Goal: Transaction & Acquisition: Register for event/course

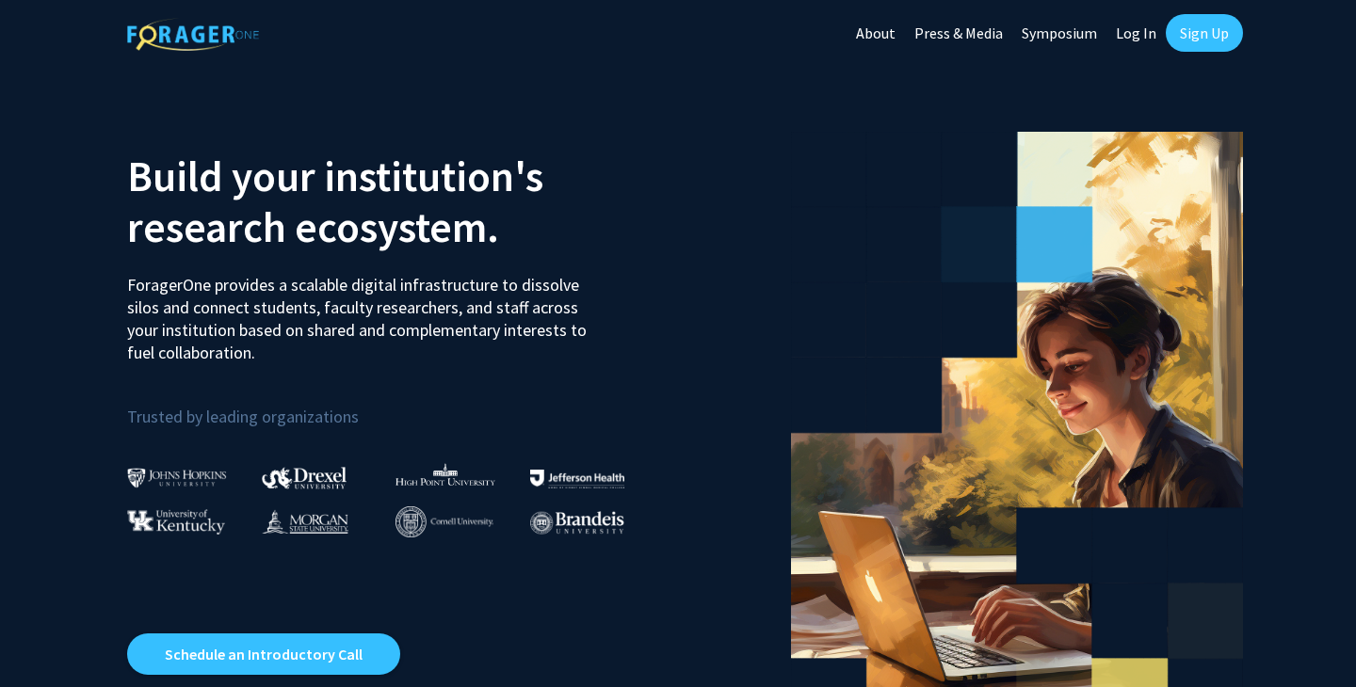
click at [1204, 36] on link "Sign Up" at bounding box center [1204, 33] width 77 height 38
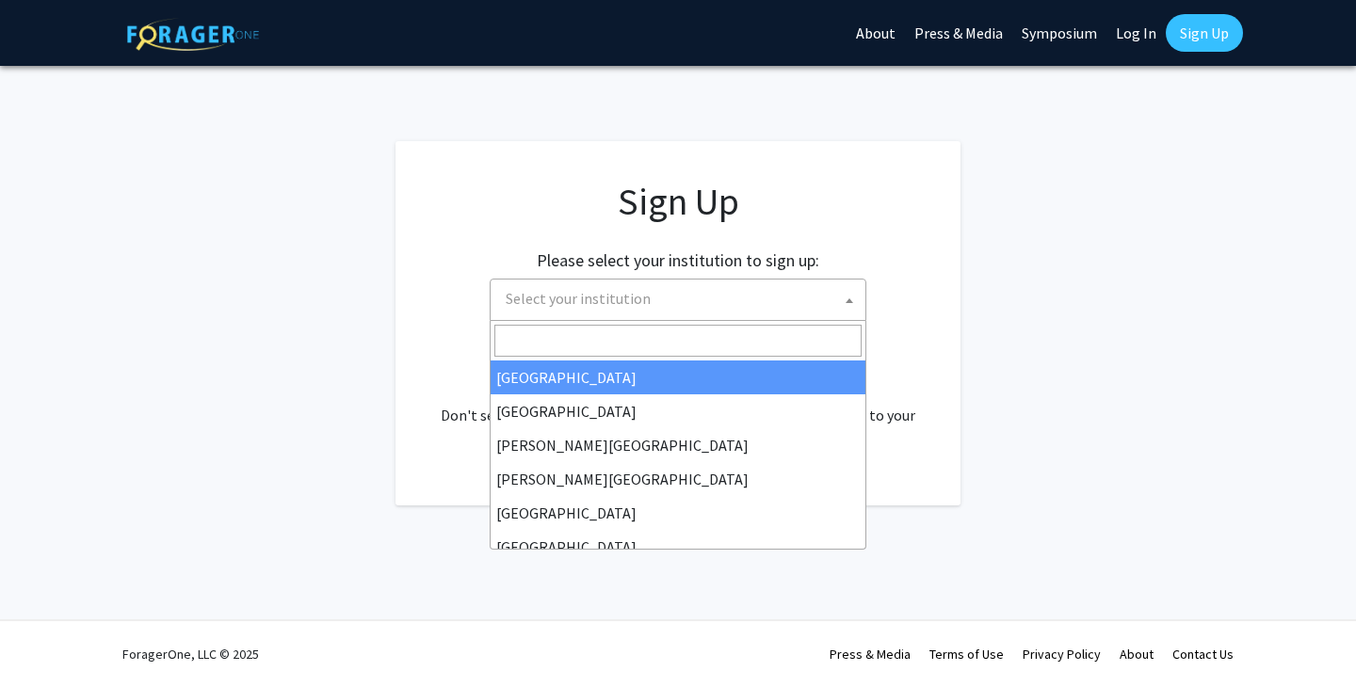
click at [644, 309] on span "Select your institution" at bounding box center [681, 299] width 367 height 39
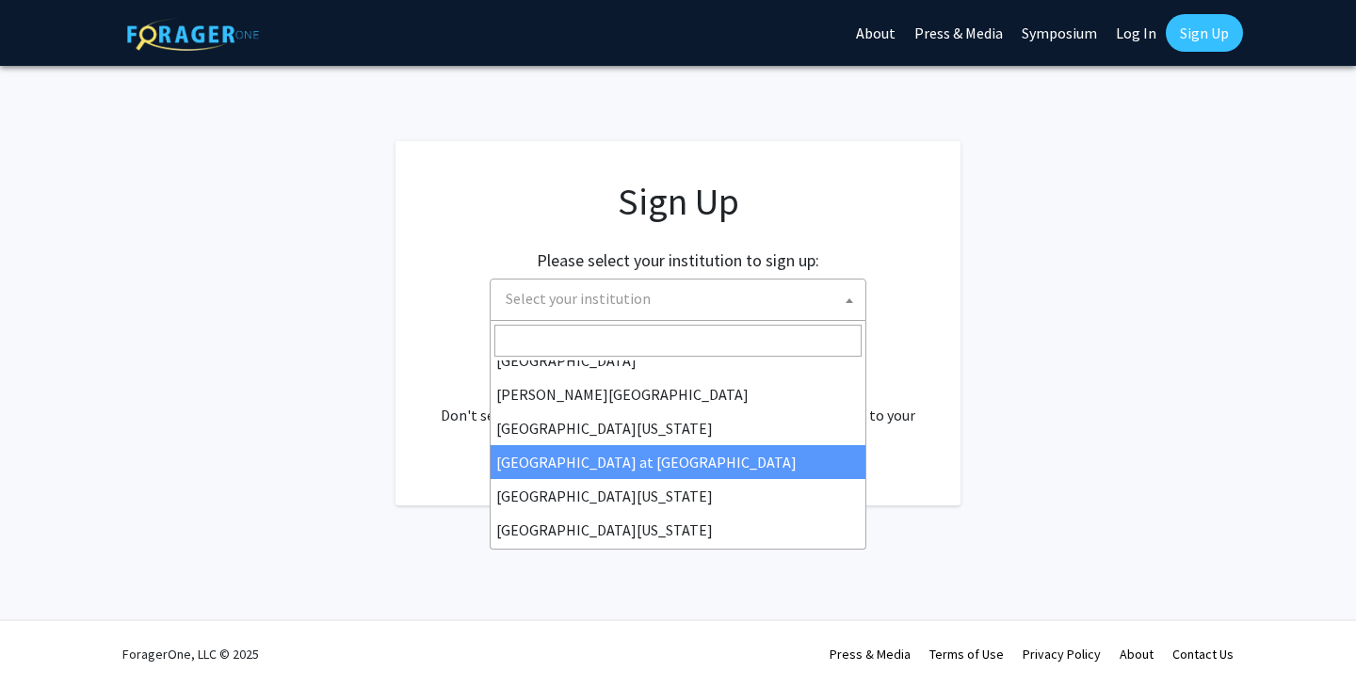
scroll to position [659, 0]
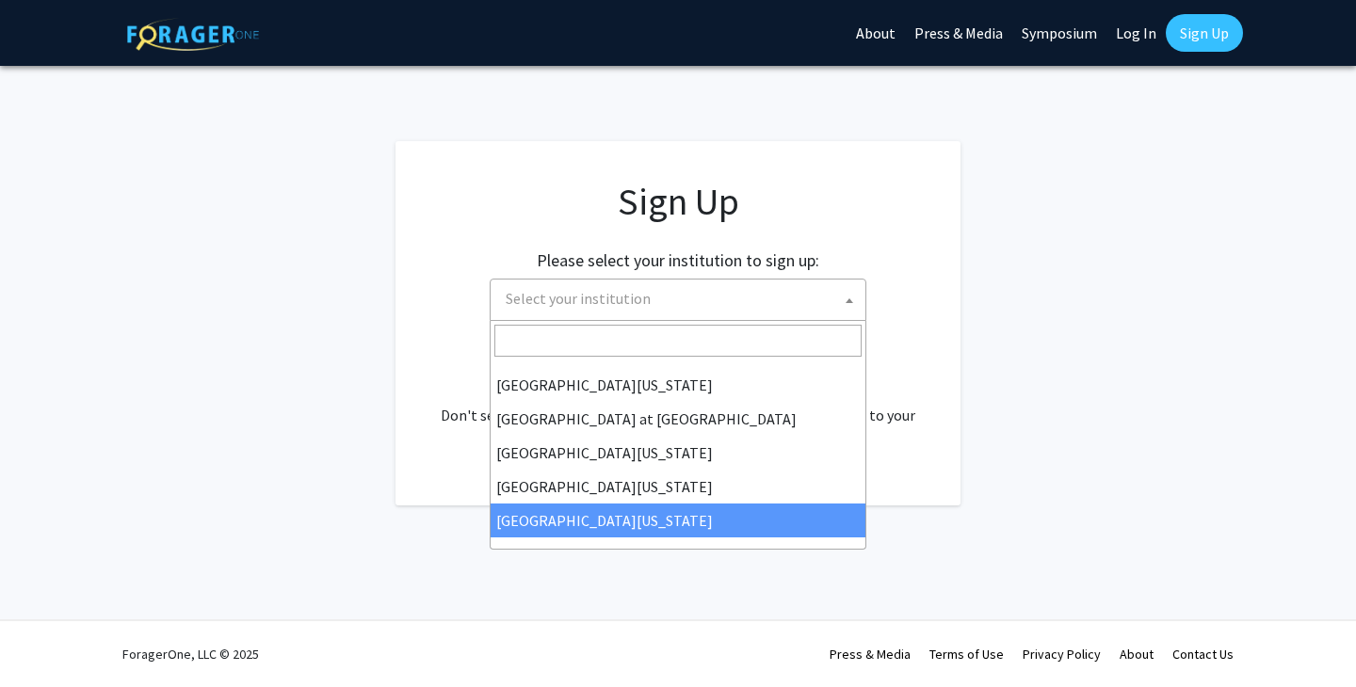
select select "33"
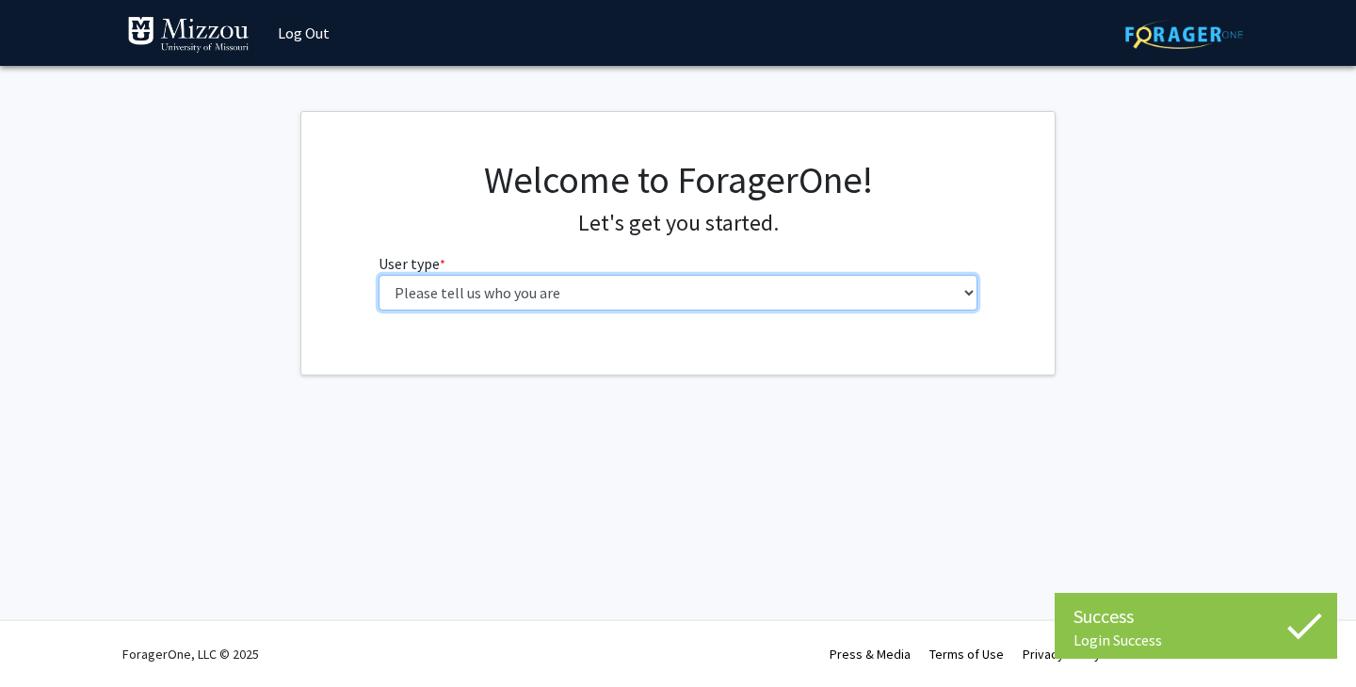
click at [763, 283] on select "Please tell us who you are Undergraduate Student Master's Student Doctoral Cand…" at bounding box center [679, 293] width 600 height 36
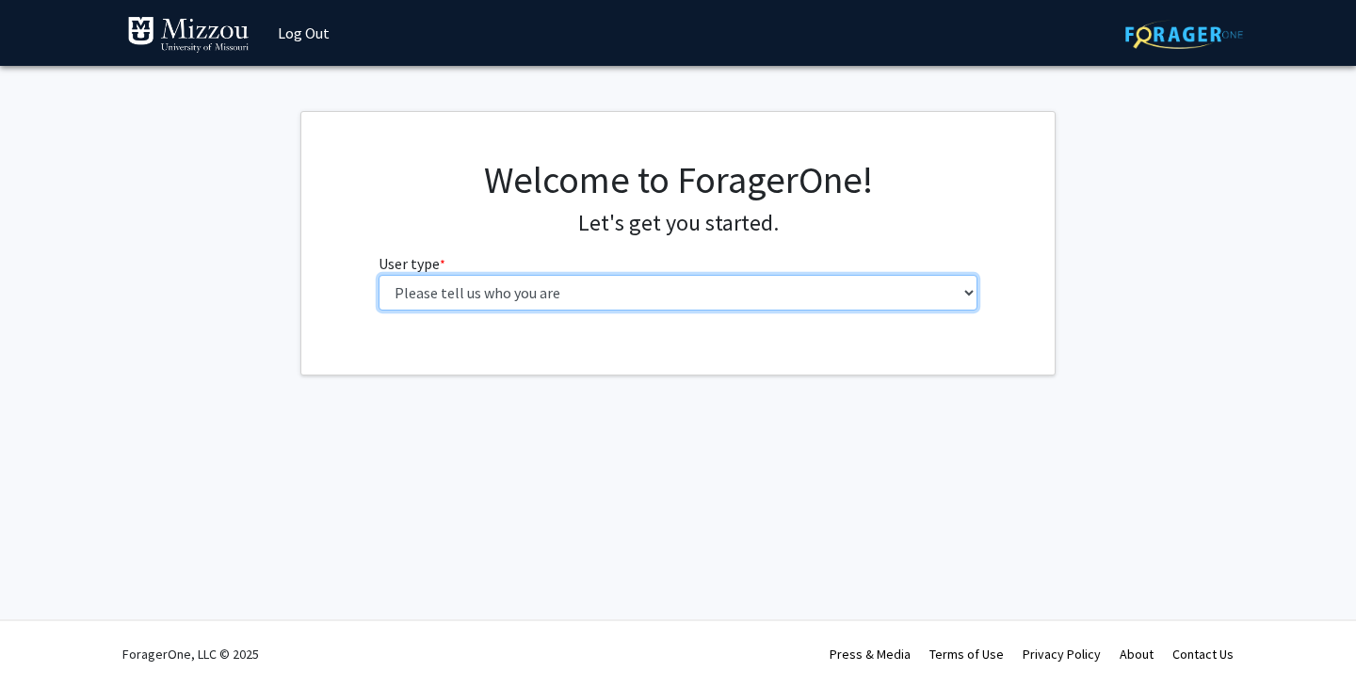
select select "1: undergrad"
click at [379, 275] on select "Please tell us who you are Undergraduate Student Master's Student Doctoral Cand…" at bounding box center [679, 293] width 600 height 36
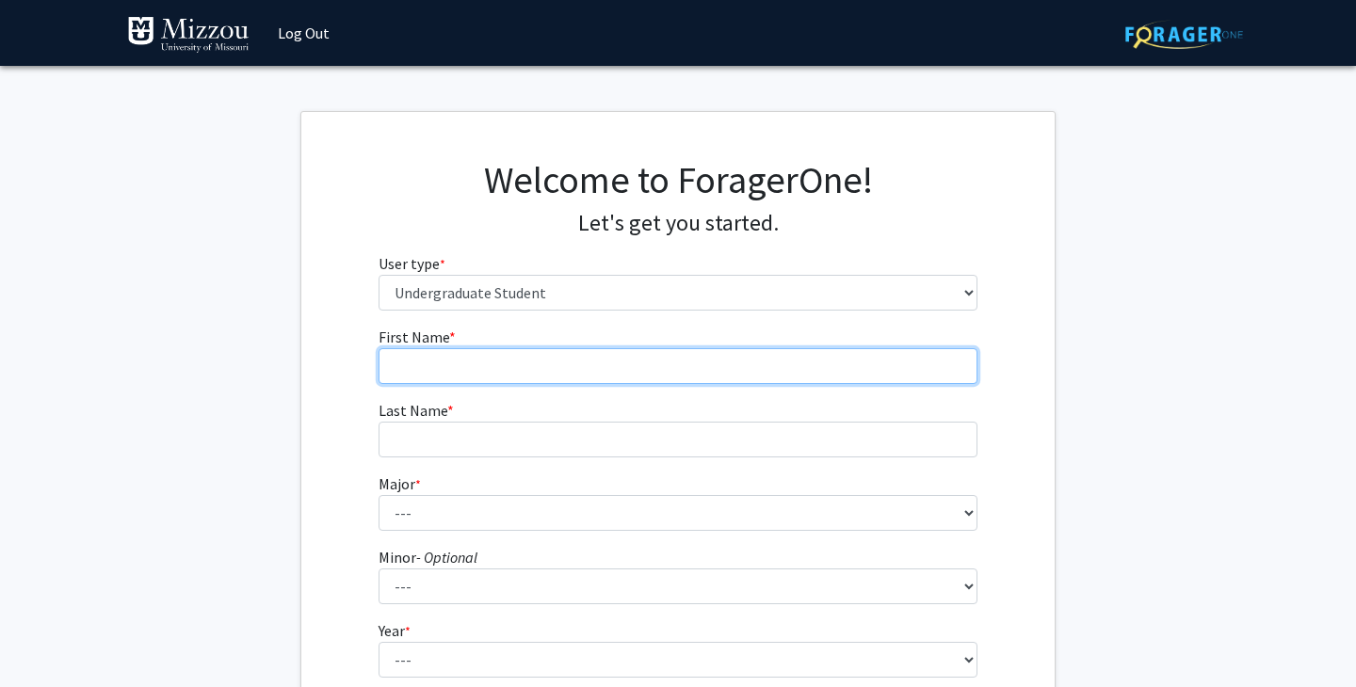
click at [616, 372] on input "First Name * required" at bounding box center [679, 366] width 600 height 36
type input "Tanner"
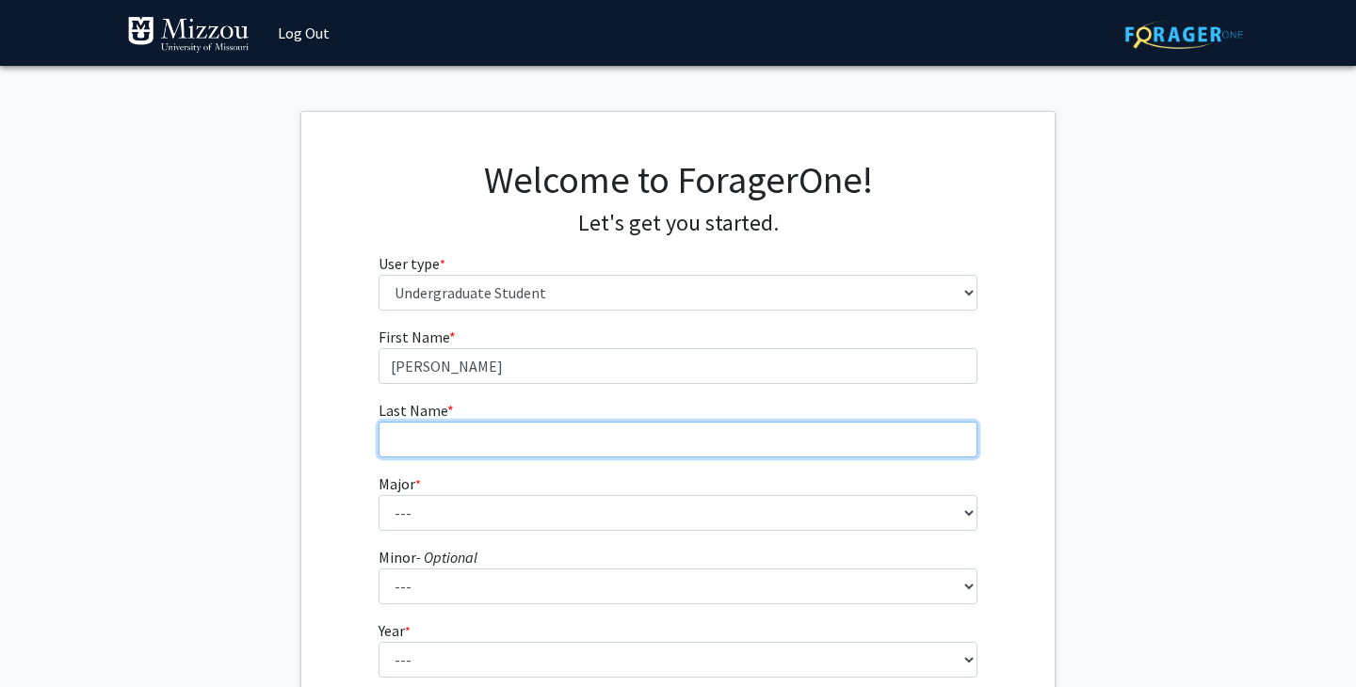
click at [633, 441] on input "Last Name * required" at bounding box center [679, 440] width 600 height 36
type input "Clayton"
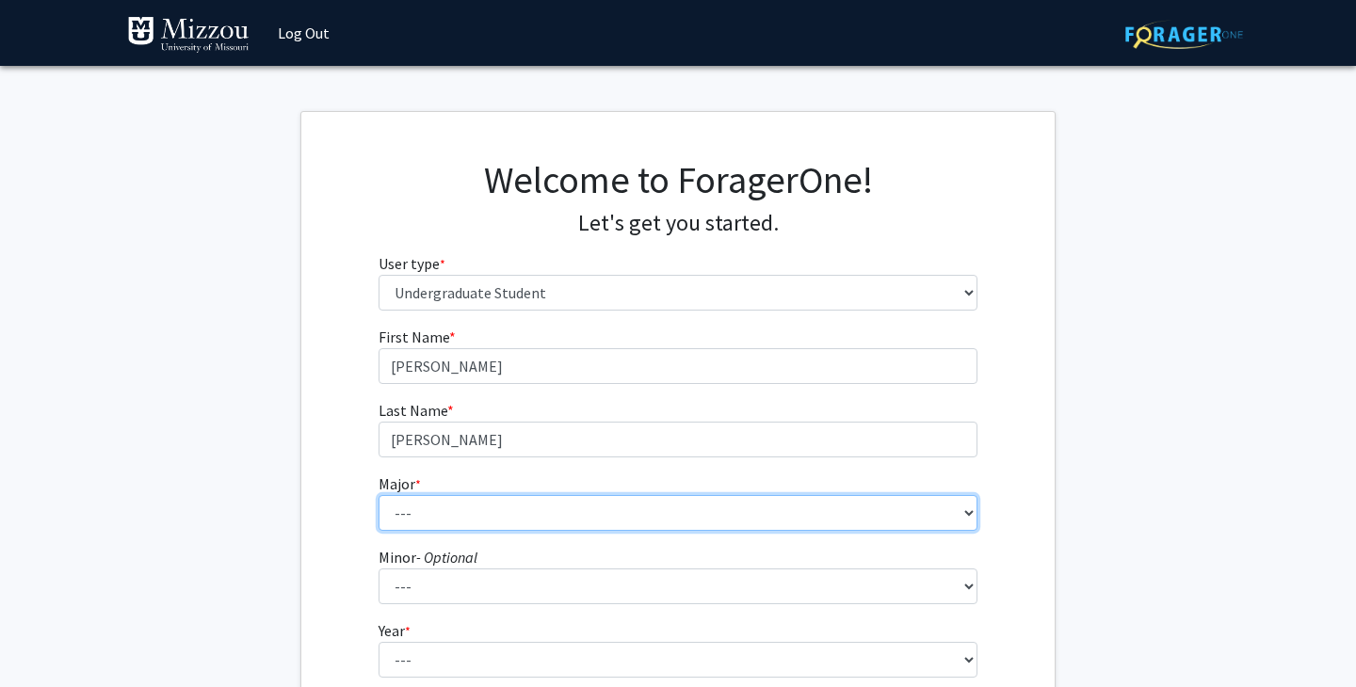
click at [637, 525] on select "--- Agribusiness Management Agricultural Education Agricultural Education: Comm…" at bounding box center [679, 513] width 600 height 36
select select "72: 2564"
click at [379, 495] on select "--- Agribusiness Management Agricultural Education Agricultural Education: Comm…" at bounding box center [679, 513] width 600 height 36
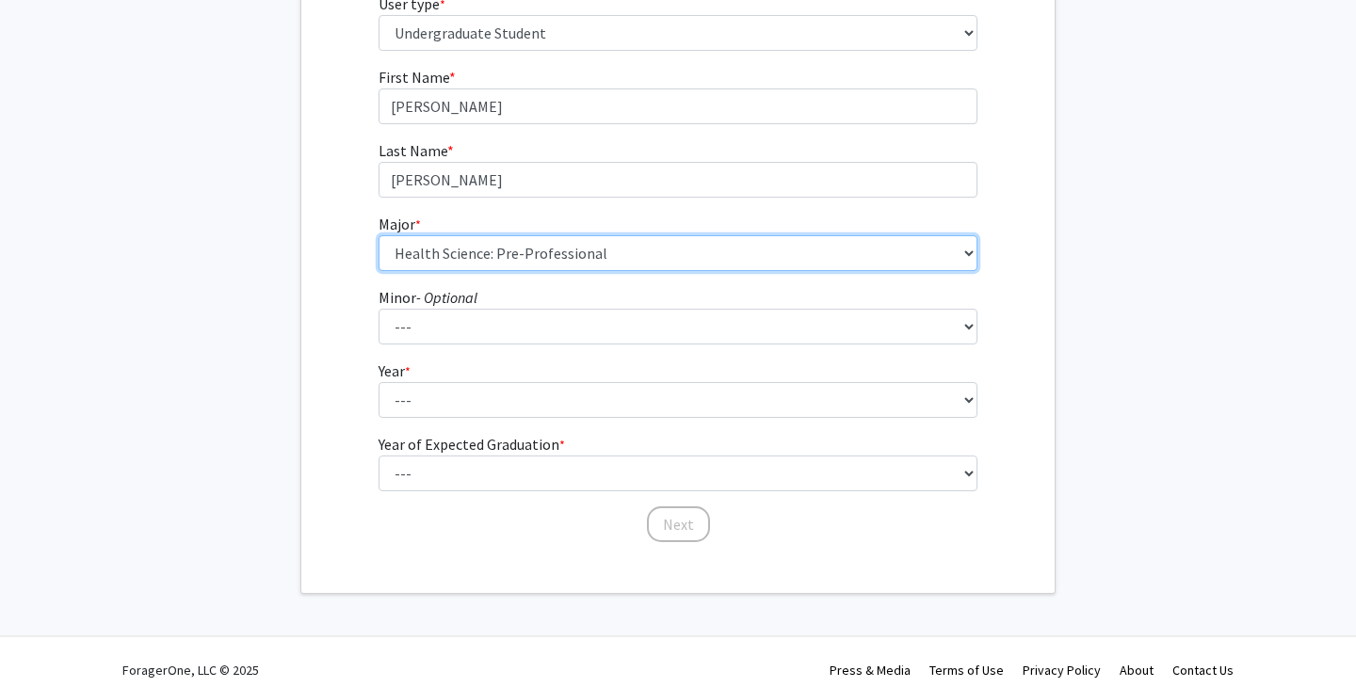
scroll to position [276, 0]
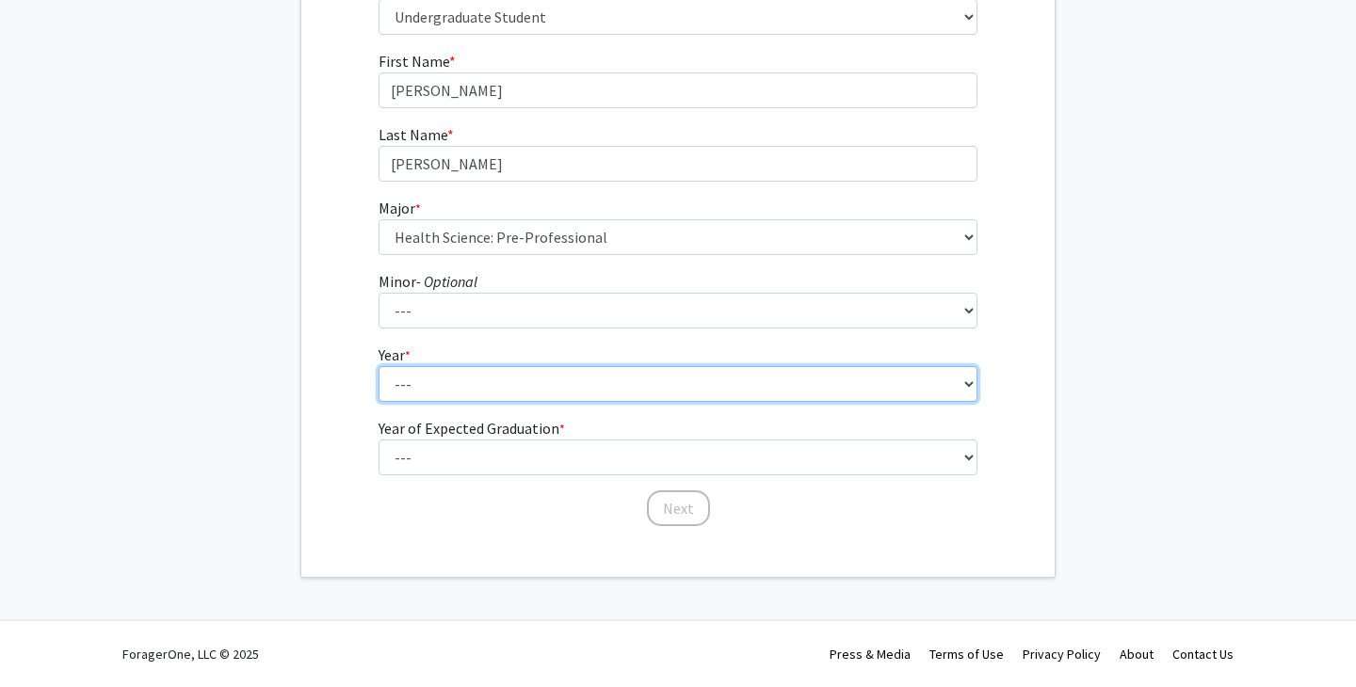
click at [446, 374] on select "--- First-year Sophomore Junior Senior Postbaccalaureate Certificate" at bounding box center [679, 384] width 600 height 36
select select "1: first-year"
click at [379, 366] on select "--- First-year Sophomore Junior Senior Postbaccalaureate Certificate" at bounding box center [679, 384] width 600 height 36
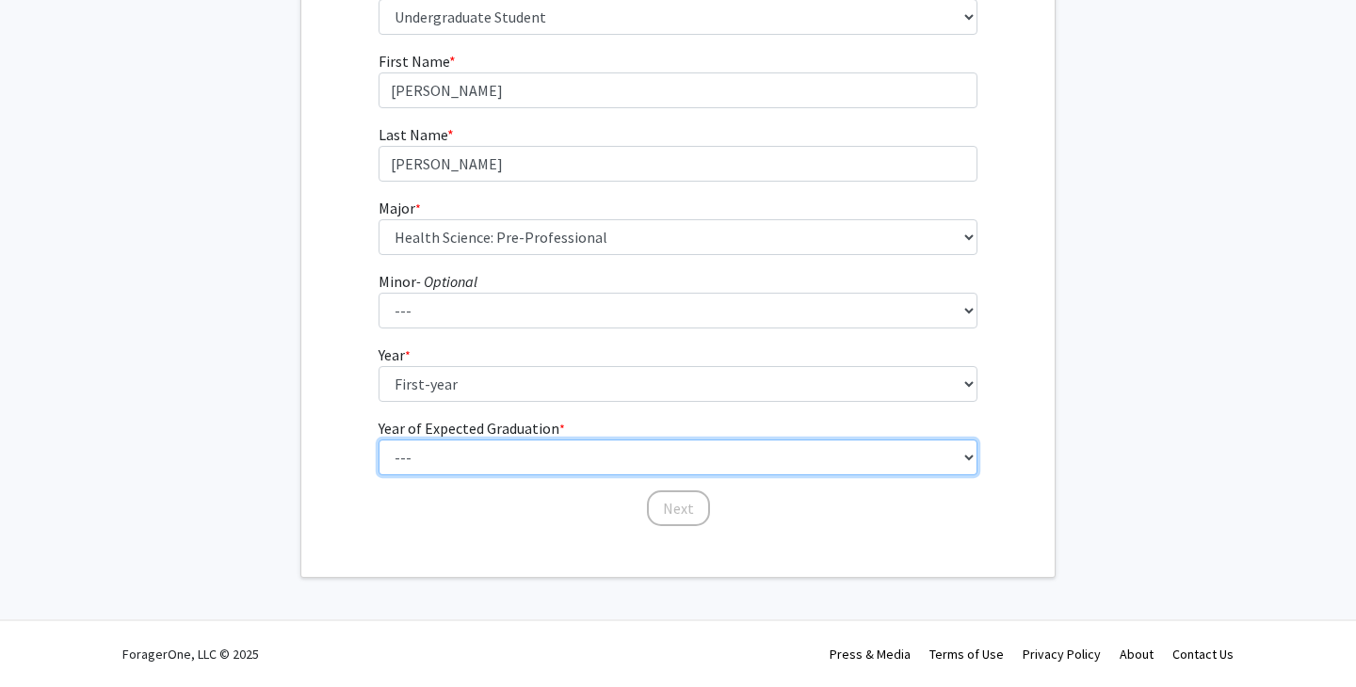
click at [476, 448] on select "--- 2025 2026 2027 2028 2029 2030 2031 2032 2033 2034" at bounding box center [679, 458] width 600 height 36
select select "5: 2029"
click at [379, 440] on select "--- 2025 2026 2027 2028 2029 2030 2031 2032 2033 2034" at bounding box center [679, 458] width 600 height 36
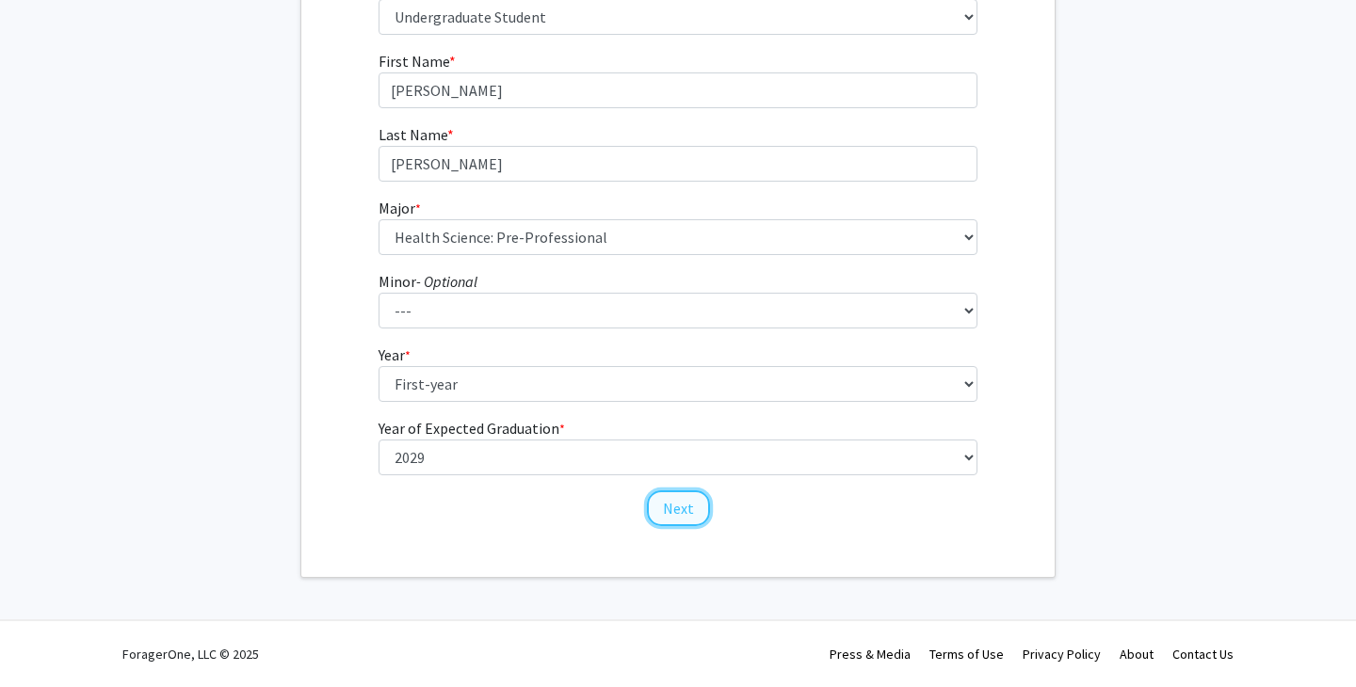
click at [678, 509] on button "Next" at bounding box center [678, 509] width 63 height 36
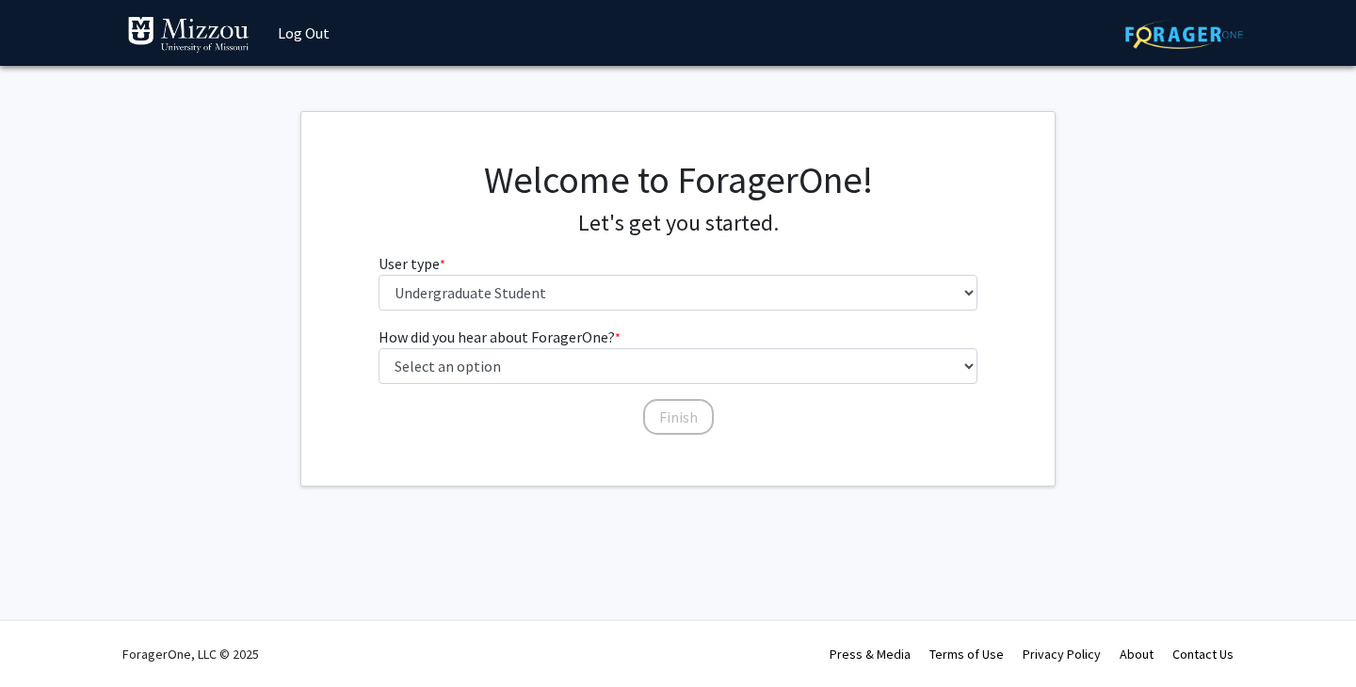
scroll to position [0, 0]
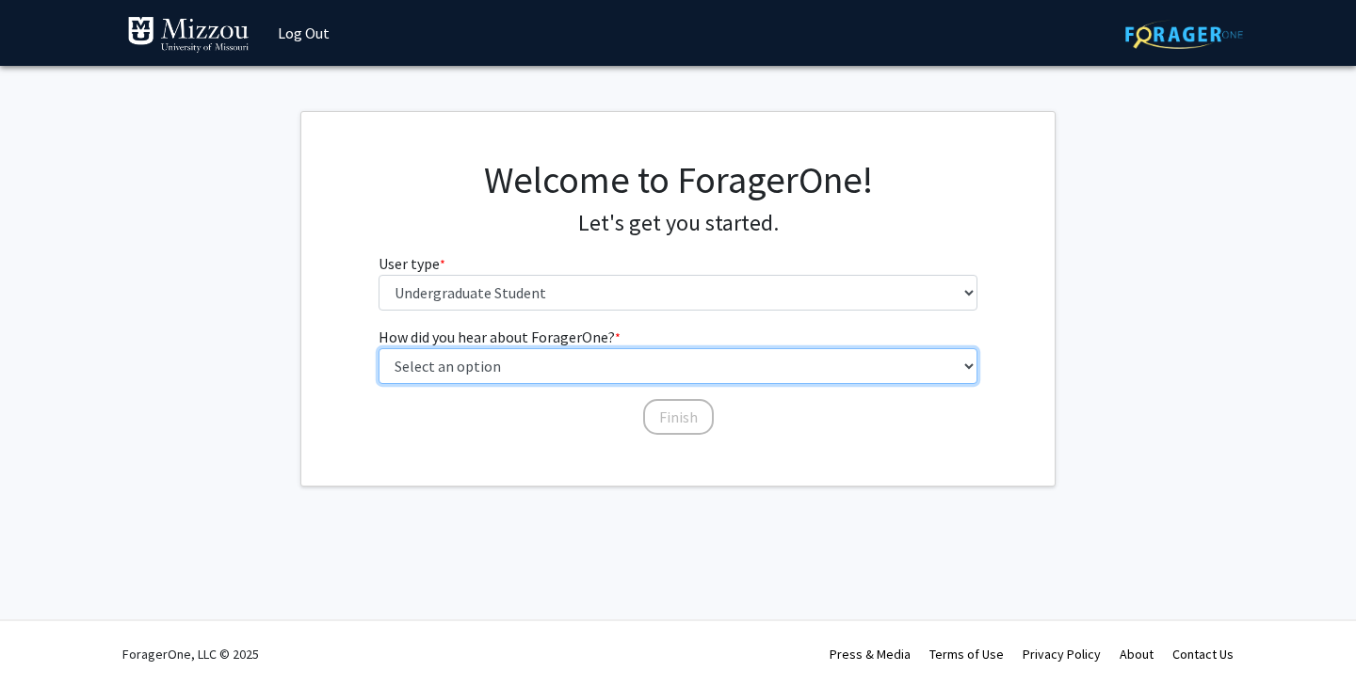
click at [583, 362] on select "Select an option Peer/student recommendation Faculty/staff recommendation Unive…" at bounding box center [679, 366] width 600 height 36
select select "3: university_website"
click at [379, 348] on select "Select an option Peer/student recommendation Faculty/staff recommendation Unive…" at bounding box center [679, 366] width 600 height 36
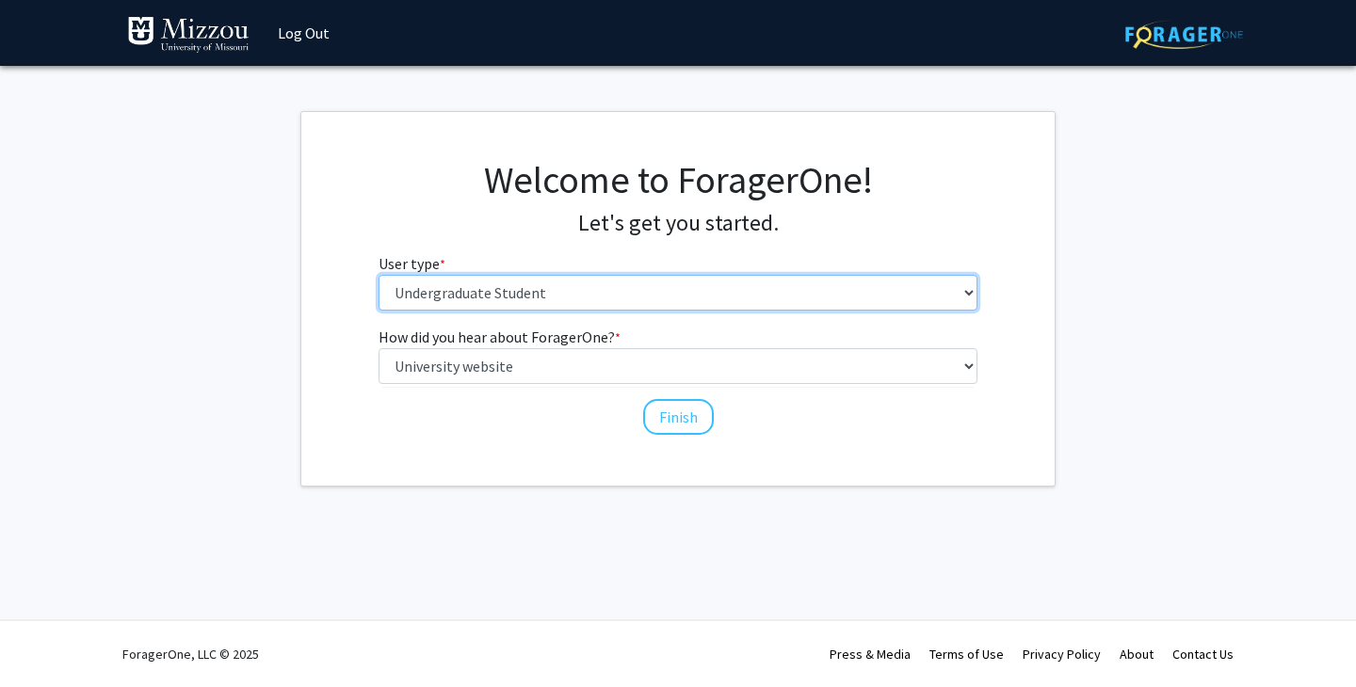
click at [562, 290] on select "Please tell us who you are Undergraduate Student Master's Student Doctoral Cand…" at bounding box center [679, 293] width 600 height 36
click at [379, 275] on select "Please tell us who you are Undergraduate Student Master's Student Doctoral Cand…" at bounding box center [679, 293] width 600 height 36
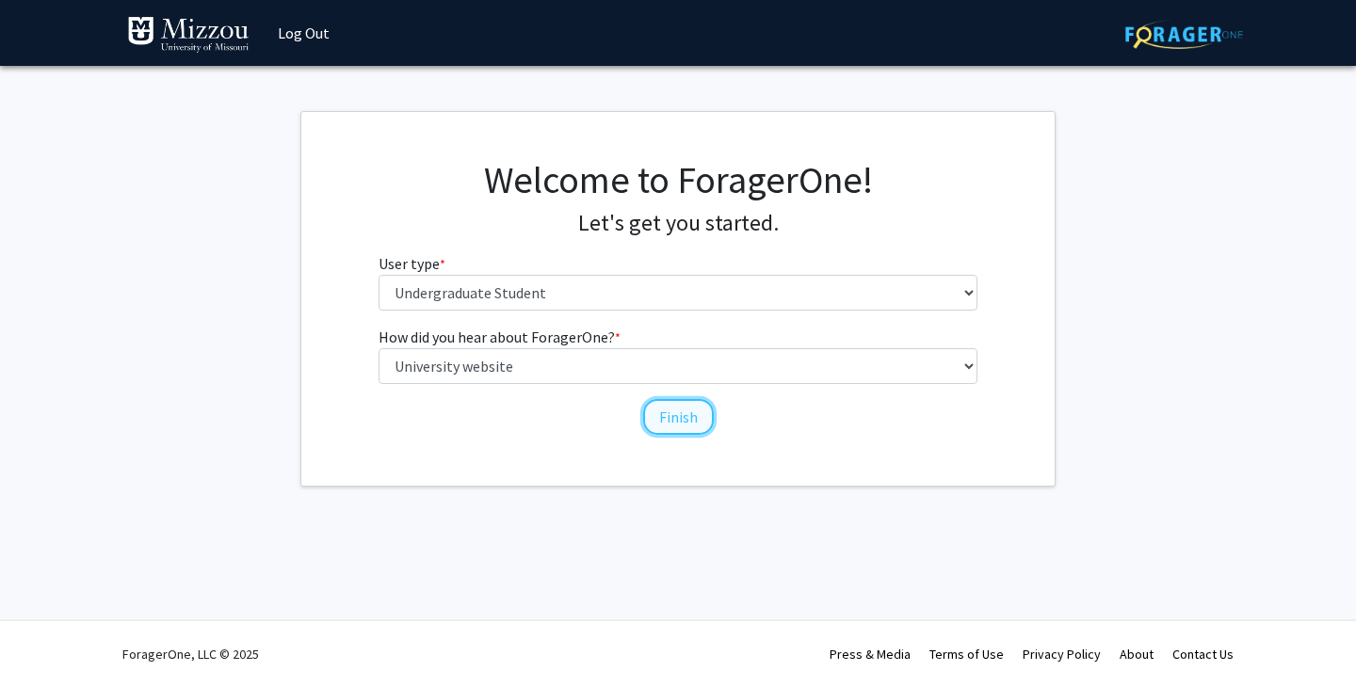
click at [689, 417] on button "Finish" at bounding box center [678, 417] width 71 height 36
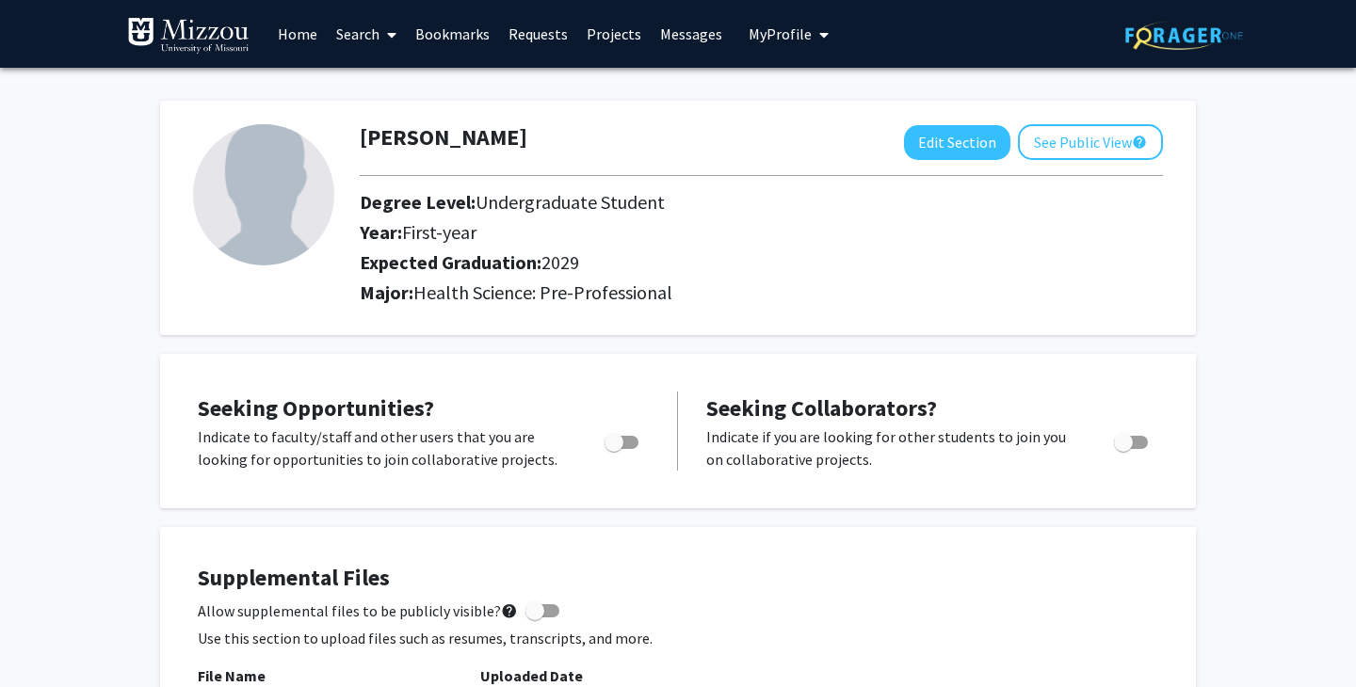
click at [294, 42] on link "Home" at bounding box center [297, 34] width 58 height 66
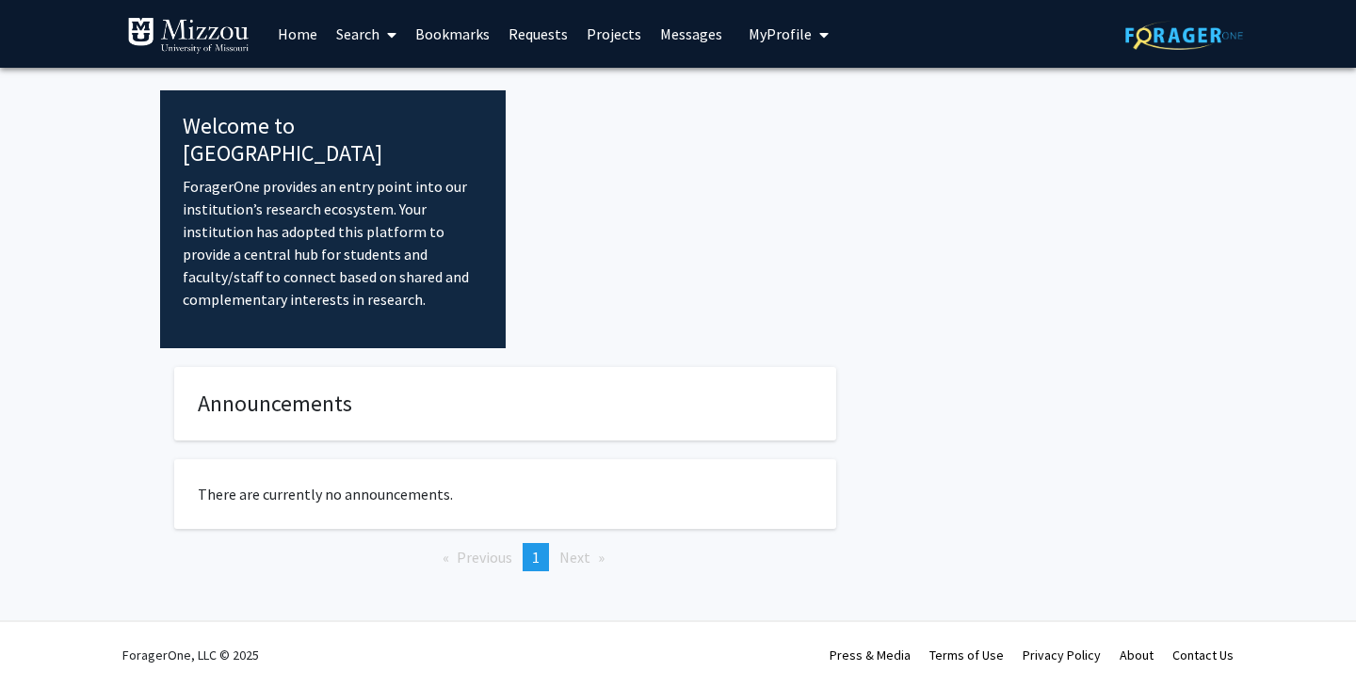
click at [618, 31] on link "Projects" at bounding box center [613, 34] width 73 height 66
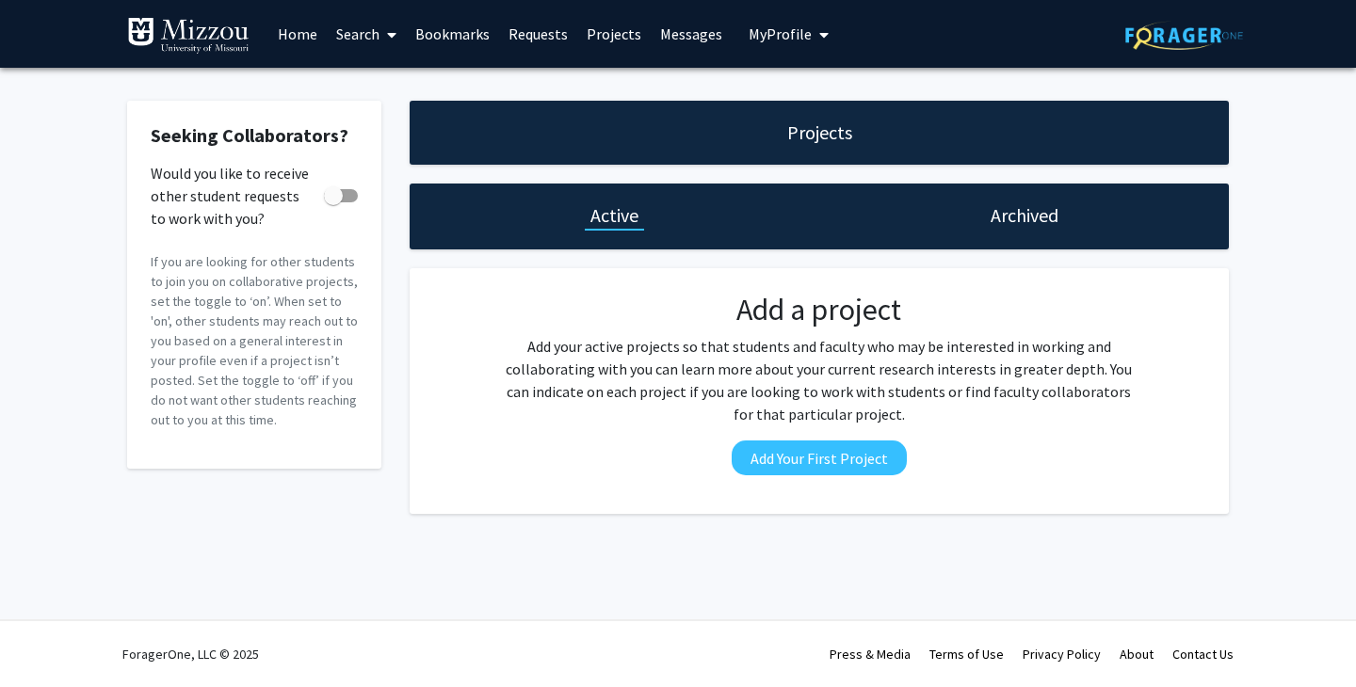
click at [782, 121] on div "Projects" at bounding box center [820, 133] width 76 height 26
click at [798, 455] on button "Add Your First Project" at bounding box center [819, 458] width 175 height 35
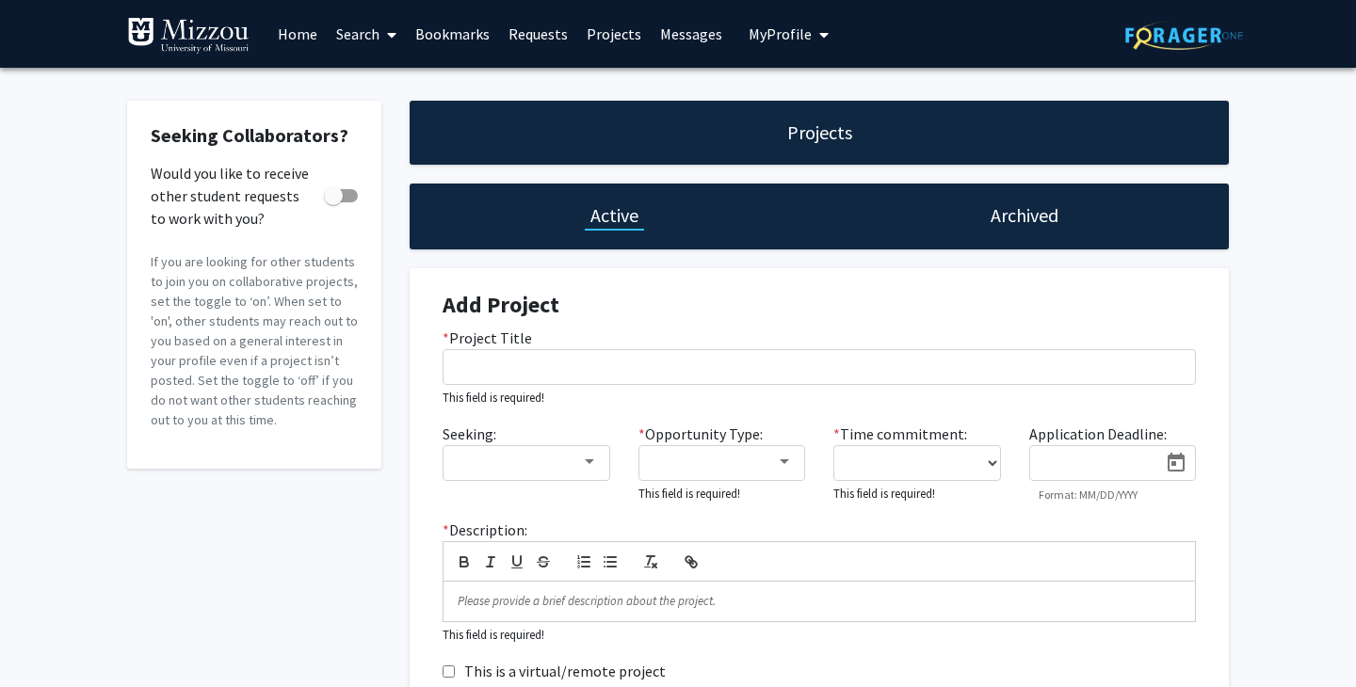
click at [362, 26] on link "Search" at bounding box center [366, 34] width 79 height 66
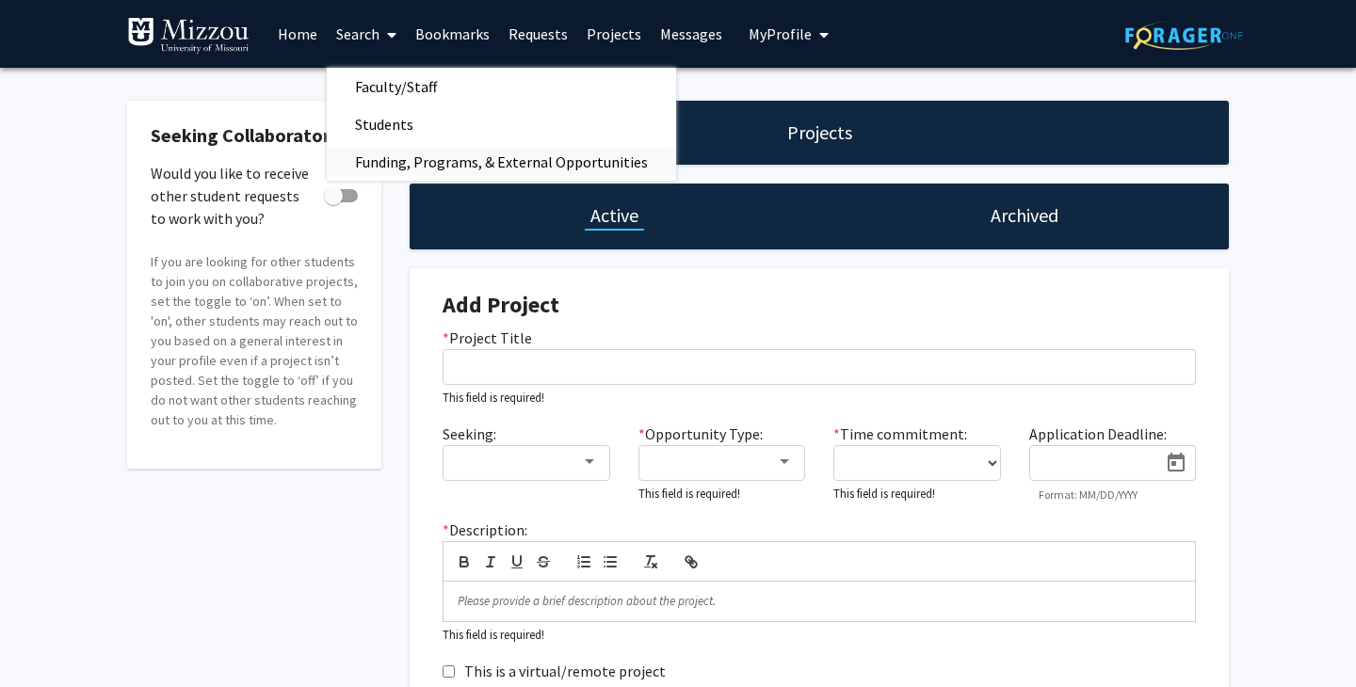
click at [433, 165] on span "Funding, Programs, & External Opportunities" at bounding box center [501, 162] width 349 height 38
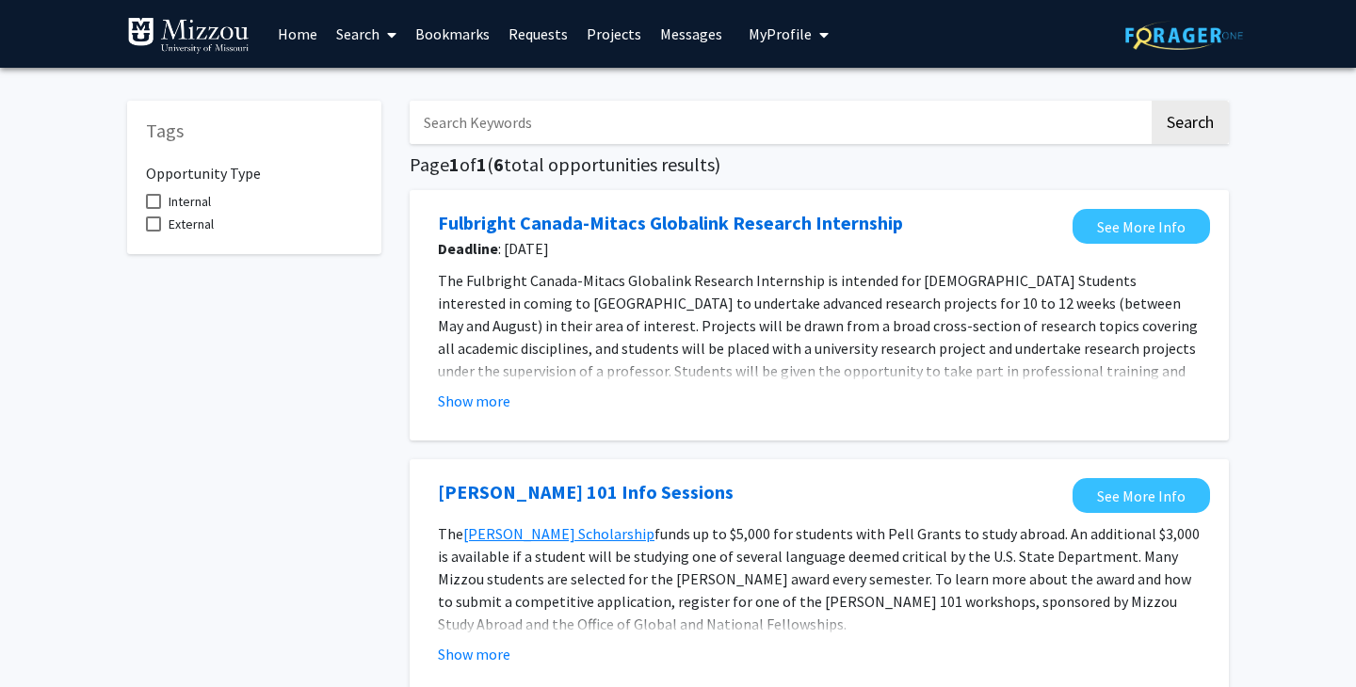
click at [153, 198] on span at bounding box center [153, 201] width 15 height 15
click at [153, 209] on input "Internal" at bounding box center [153, 209] width 1 height 1
checkbox input "true"
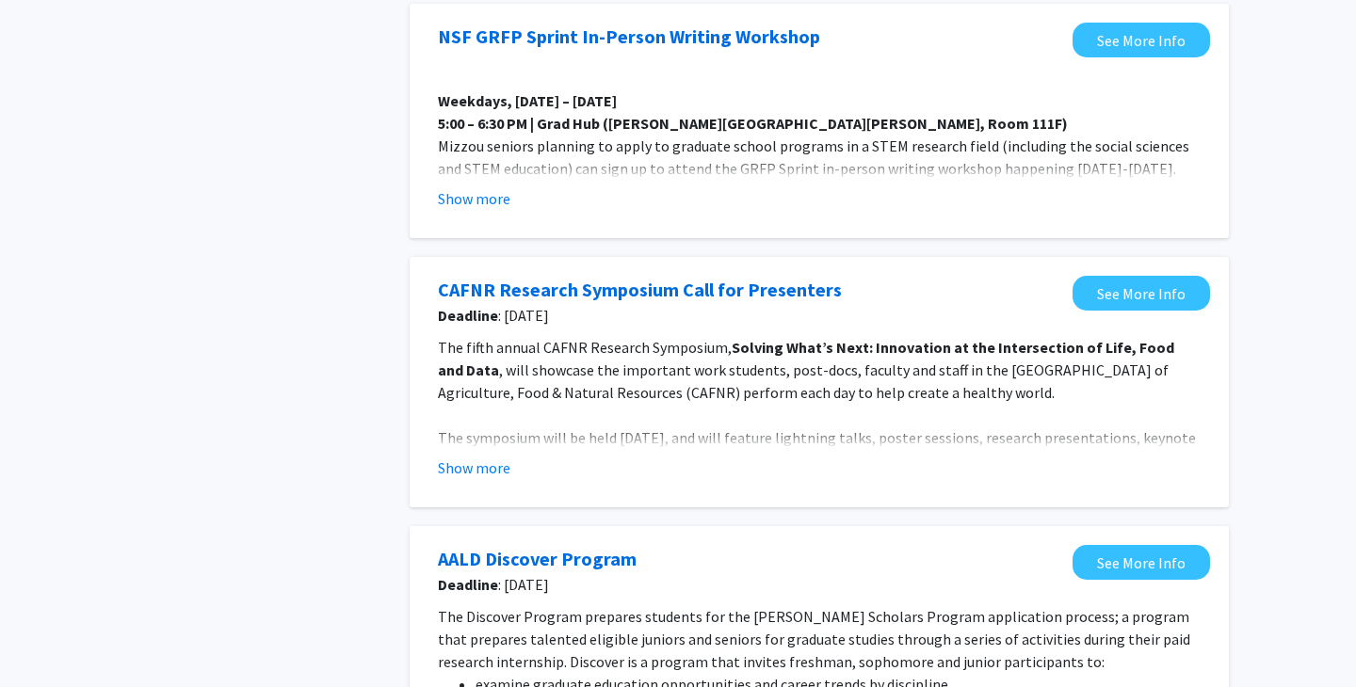
scroll to position [478, 0]
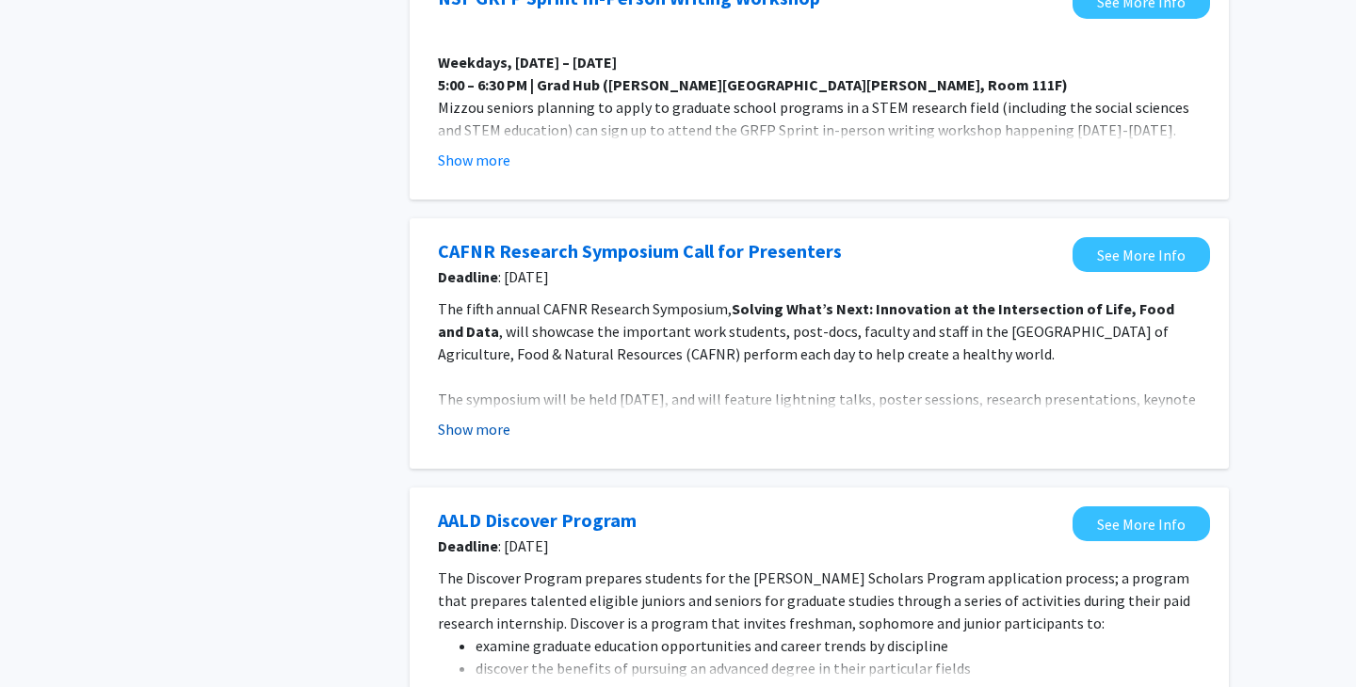
click at [480, 425] on button "Show more" at bounding box center [474, 429] width 73 height 23
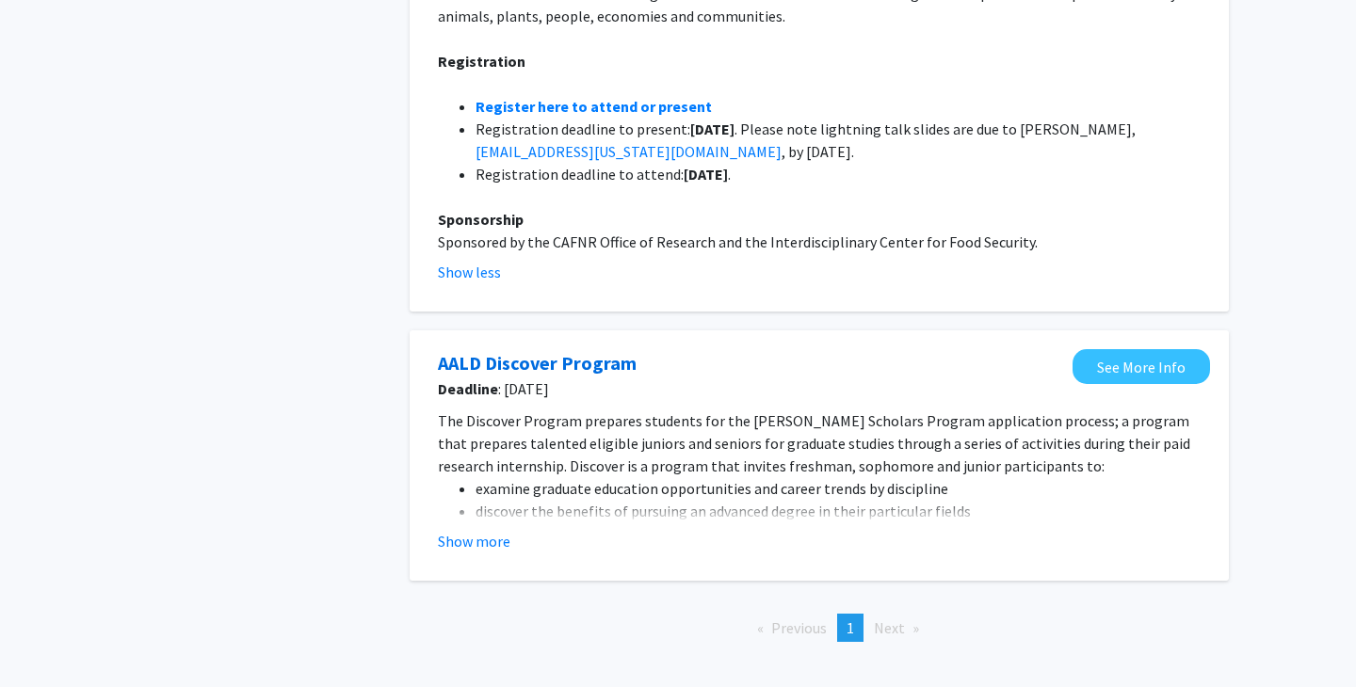
scroll to position [1021, 0]
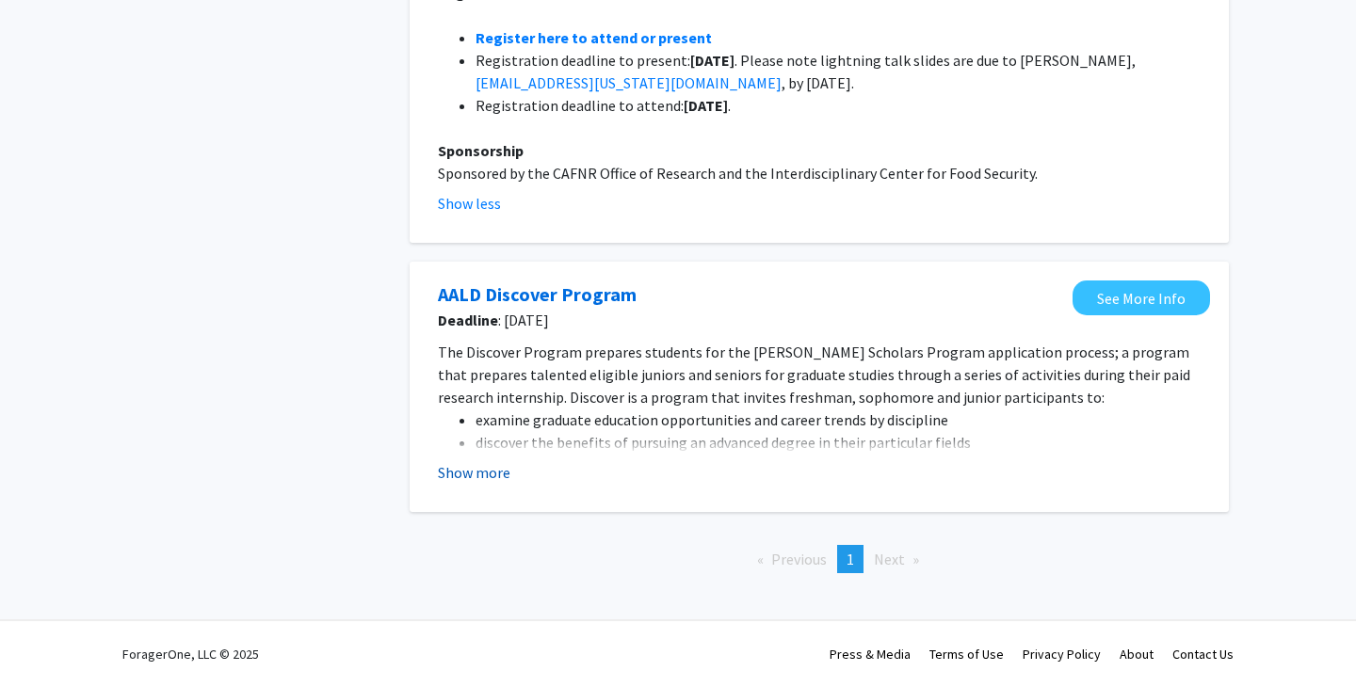
click at [445, 470] on button "Show more" at bounding box center [474, 472] width 73 height 23
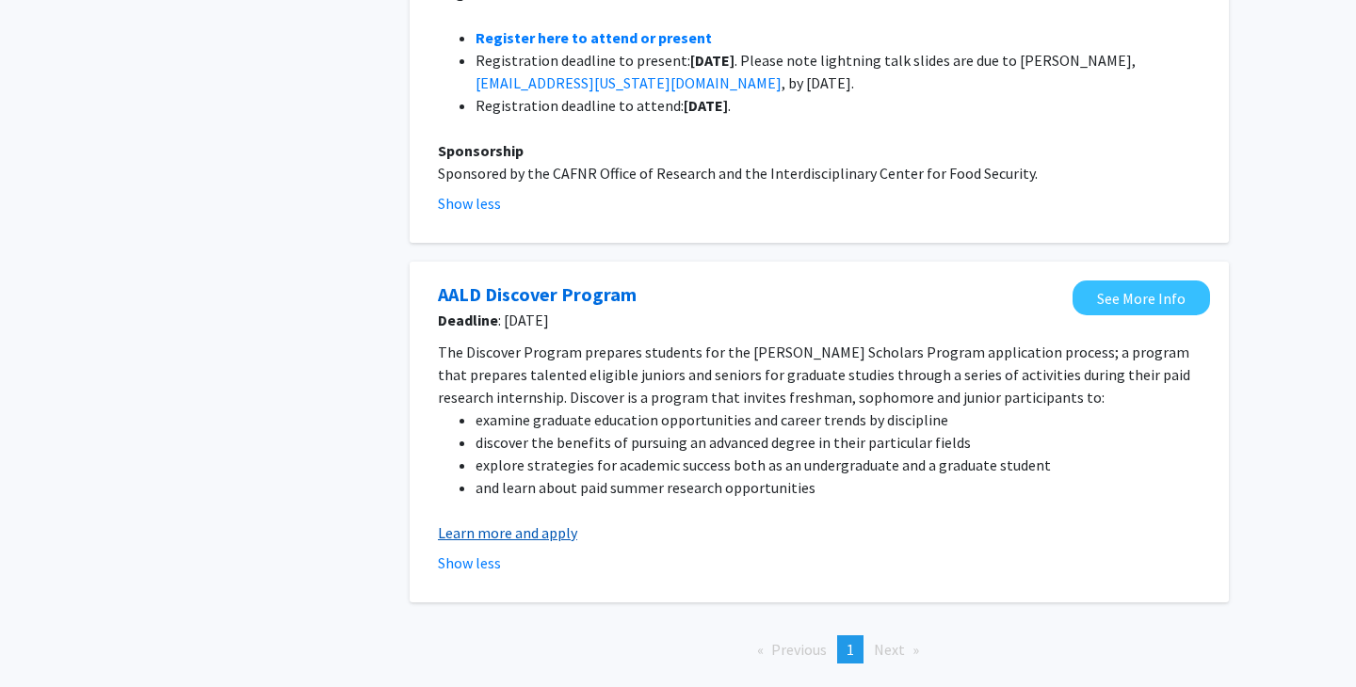
click at [478, 528] on link "Learn more and apply" at bounding box center [507, 533] width 139 height 19
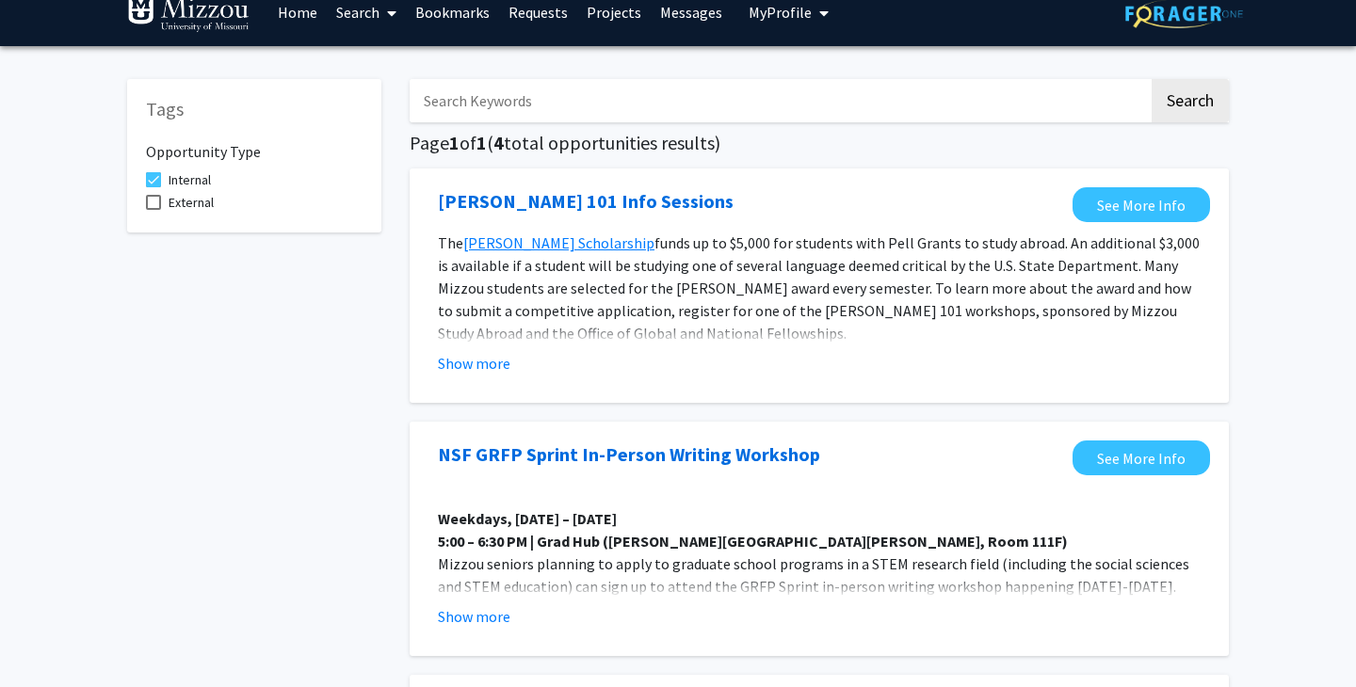
scroll to position [0, 0]
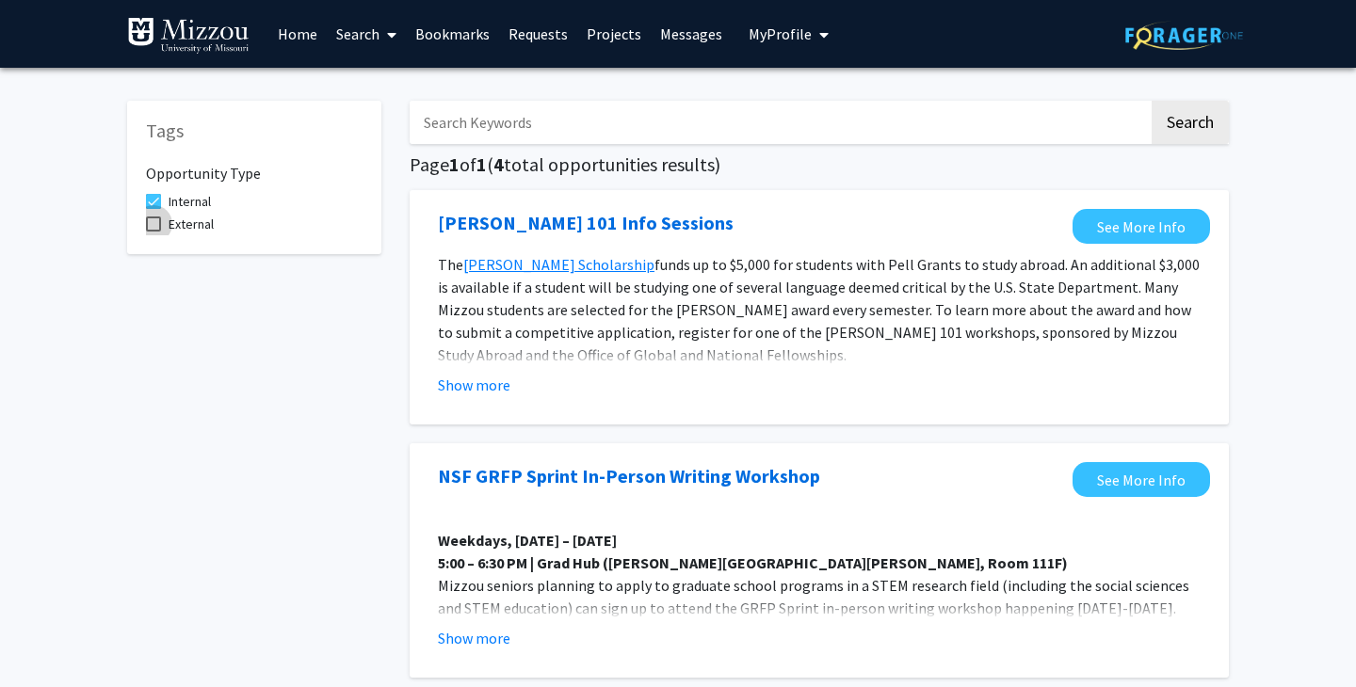
click at [162, 225] on label "External" at bounding box center [180, 224] width 68 height 23
click at [153, 232] on input "External" at bounding box center [153, 232] width 1 height 1
checkbox input "true"
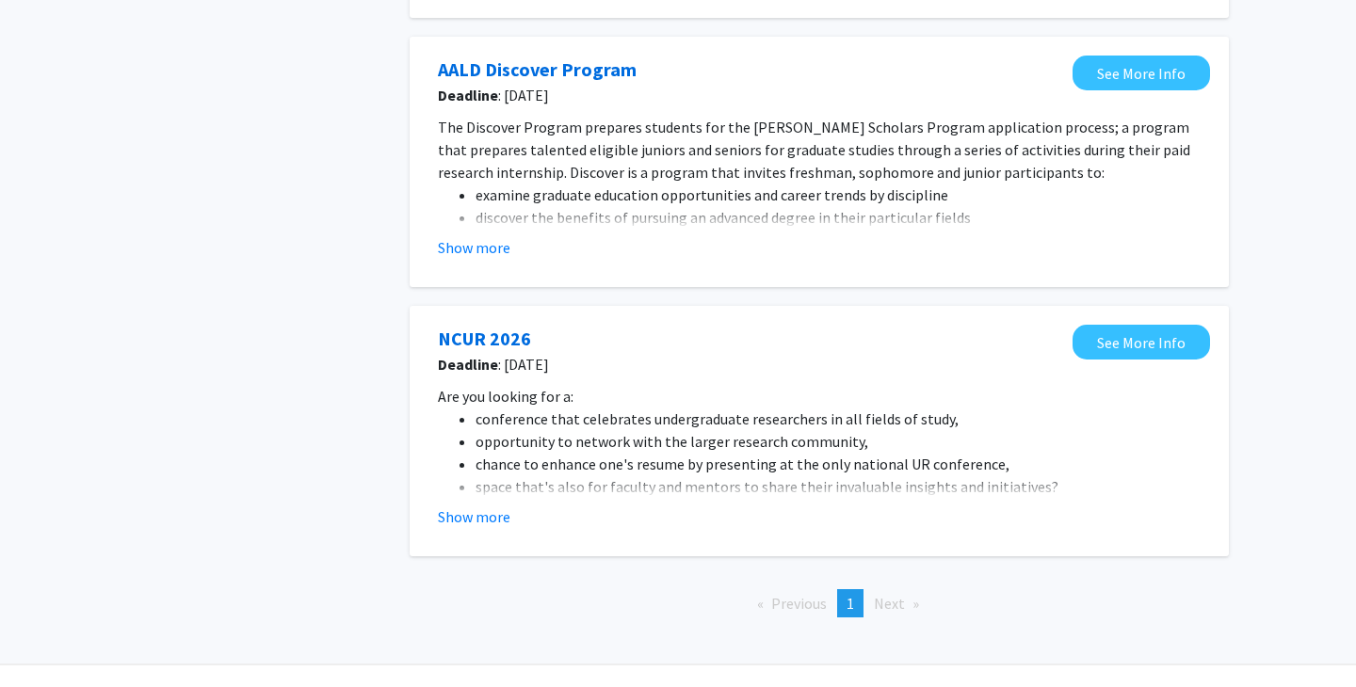
scroll to position [1243, 0]
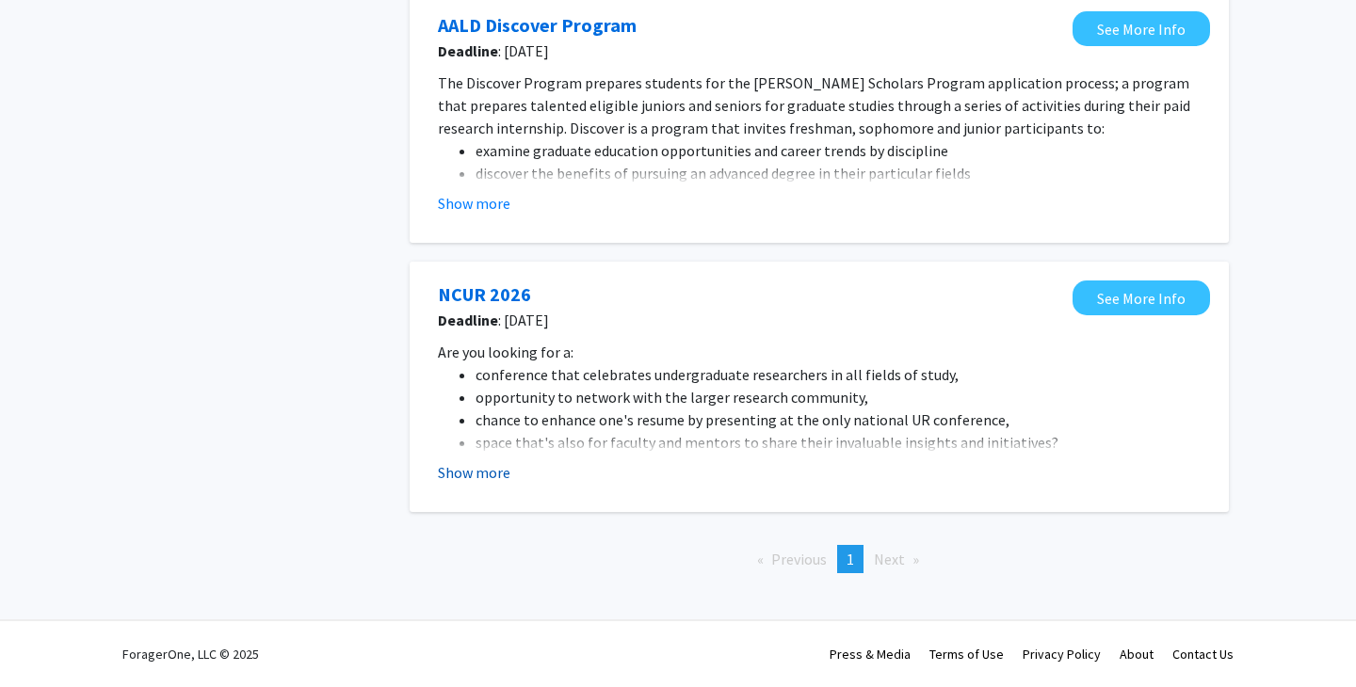
click at [478, 469] on button "Show more" at bounding box center [474, 472] width 73 height 23
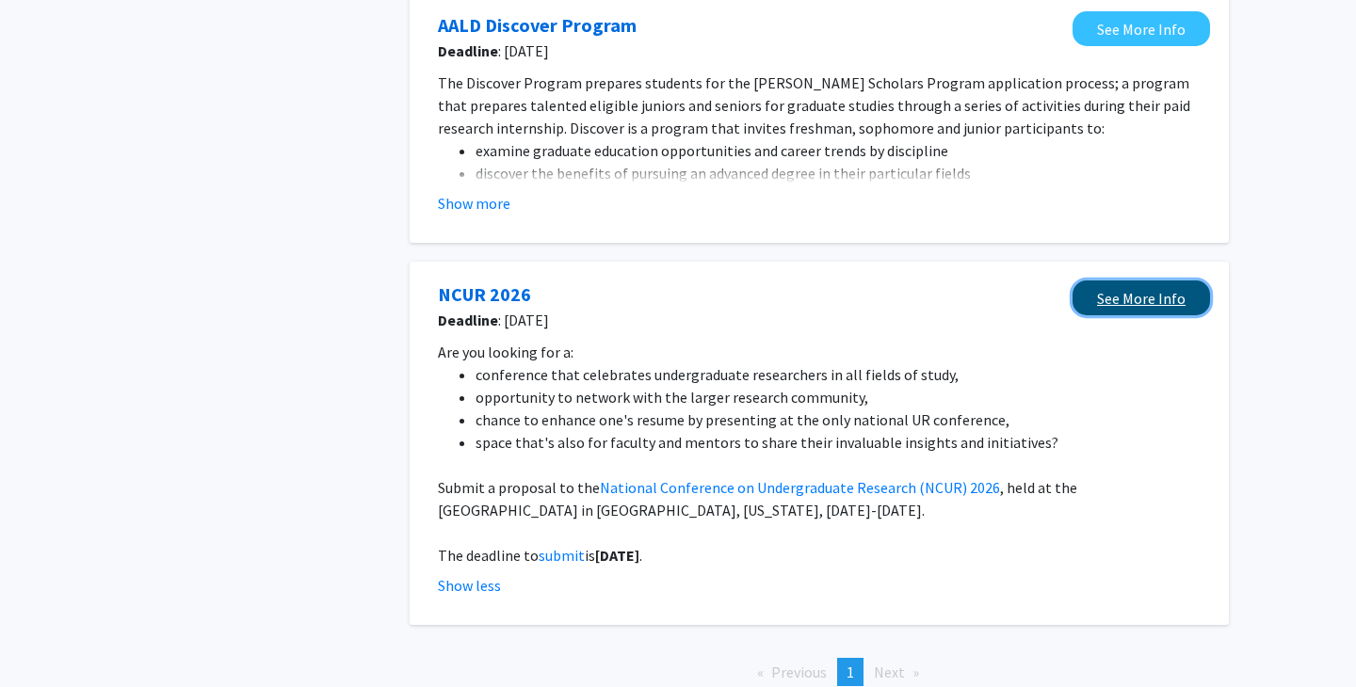
click at [1157, 290] on link "See More Info" at bounding box center [1141, 298] width 137 height 35
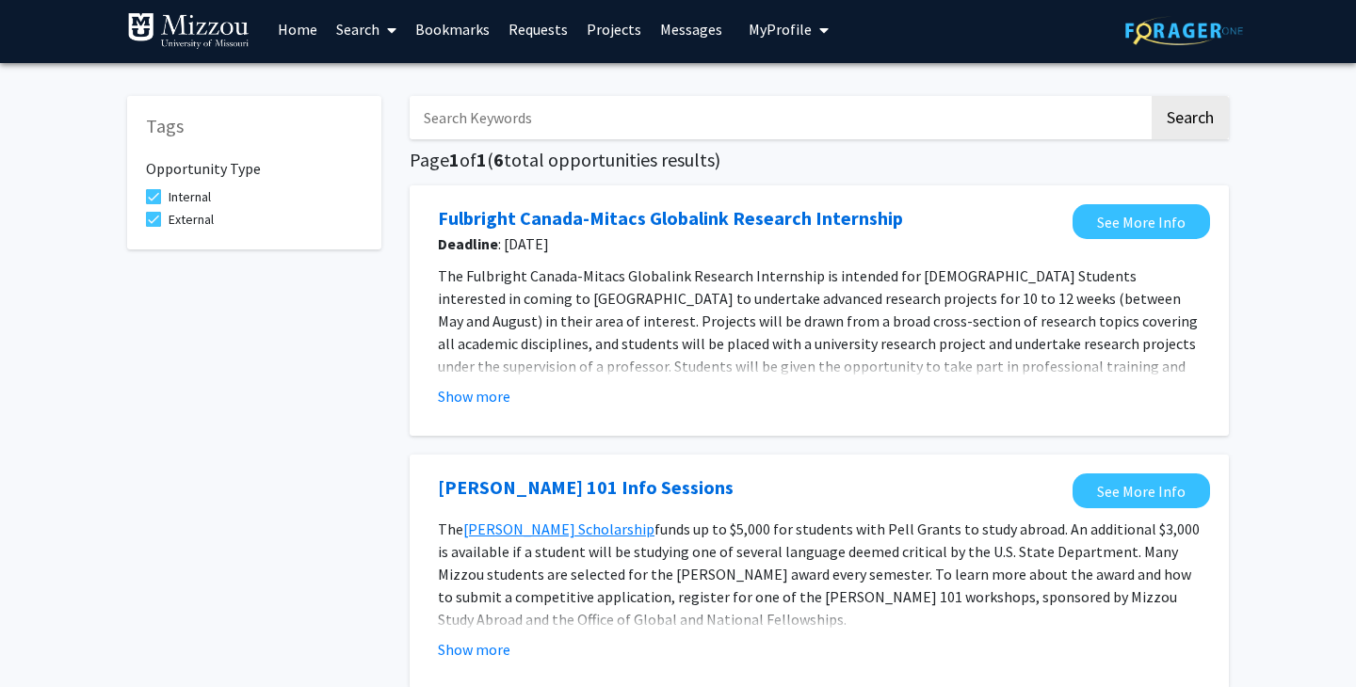
scroll to position [0, 0]
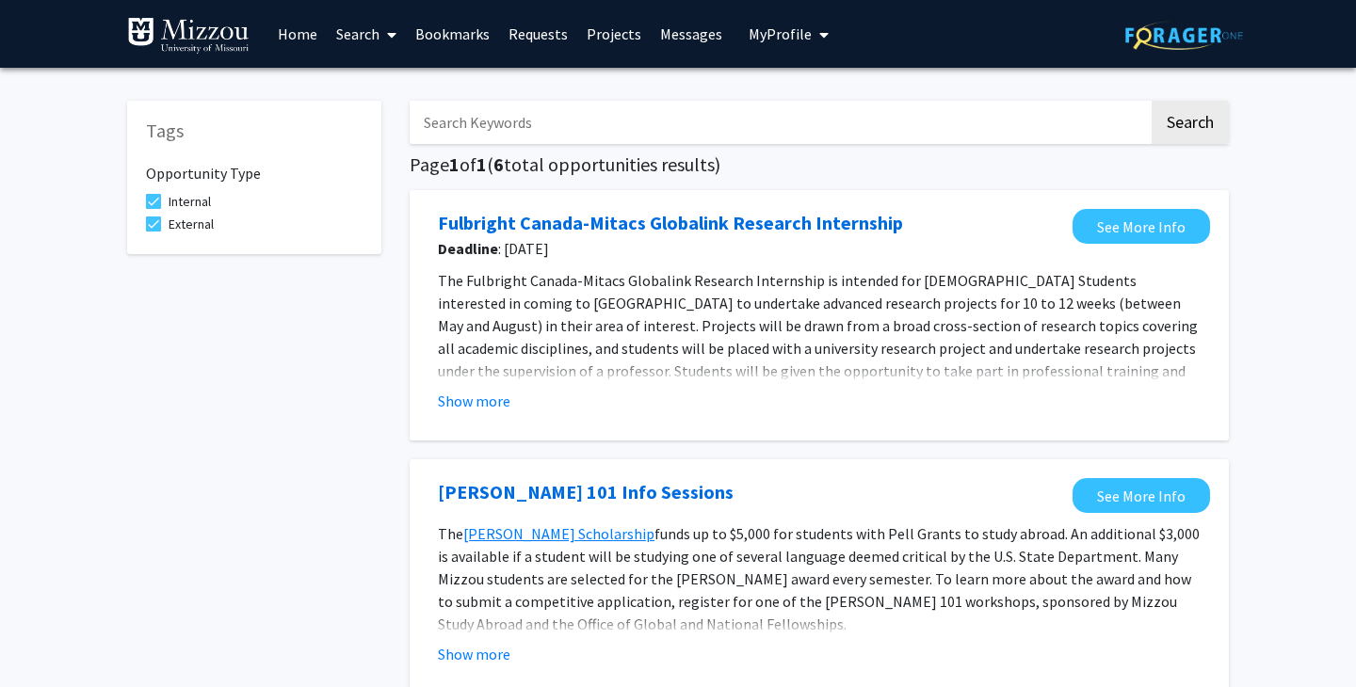
click at [388, 31] on span at bounding box center [388, 35] width 17 height 66
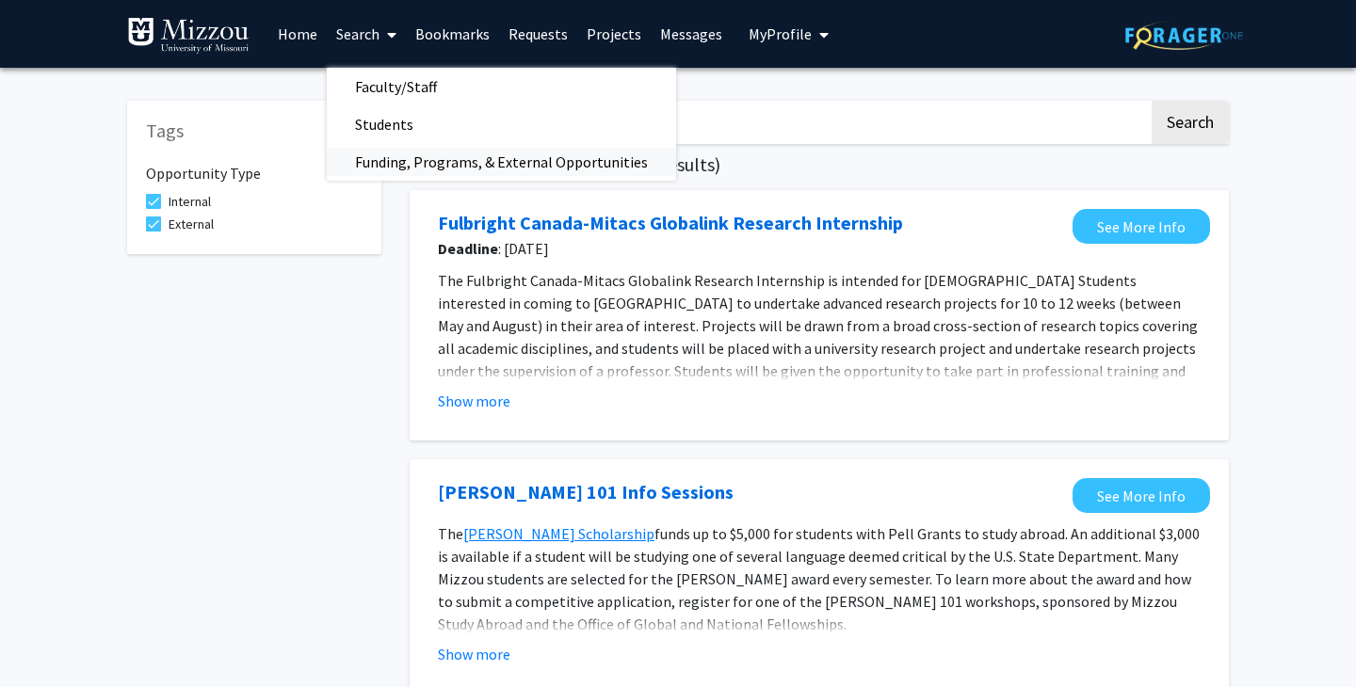
click at [448, 162] on span "Funding, Programs, & External Opportunities" at bounding box center [501, 162] width 349 height 38
